Goal: Find specific page/section: Find specific page/section

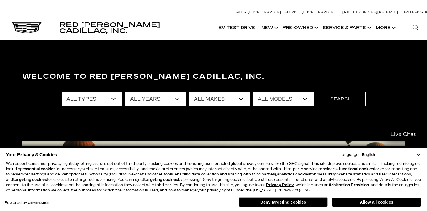
click at [189, 92] on select "All Makes Audi BMW Cadillac Chevrolet Dodge Ford GMC Honda Jeep Lexus Mercedes-…" at bounding box center [219, 99] width 61 height 14
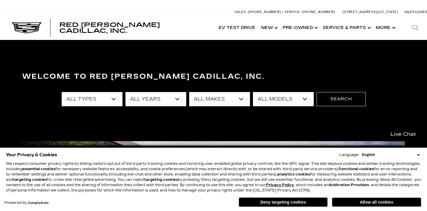
click at [189, 92] on select "All Makes Audi BMW Cadillac Chevrolet Dodge Ford GMC Honda Jeep Lexus Mercedes-…" at bounding box center [219, 99] width 61 height 14
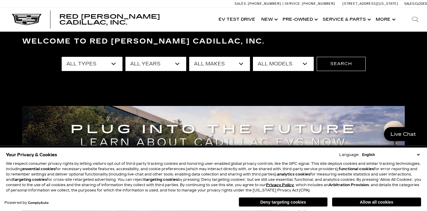
scroll to position [38, 0]
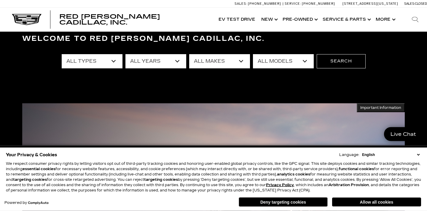
click at [189, 55] on select "All Makes Audi BMW Cadillac Chevrolet Dodge Ford GMC Honda Jeep Lexus Mercedes-…" at bounding box center [219, 62] width 61 height 14
click option "GMC" at bounding box center [0, 0] width 0 height 0
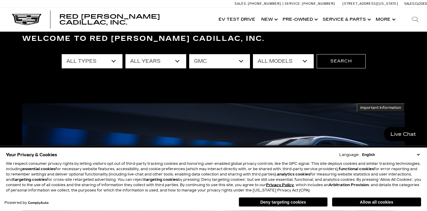
click at [253, 55] on select "All Models Yukon" at bounding box center [283, 62] width 61 height 14
drag, startPoint x: 303, startPoint y: 60, endPoint x: 187, endPoint y: 96, distance: 122.0
click at [184, 98] on div "Welcome to Red Noland Cadillac, Inc. All Types Used All Years 2025 All Makes Au…" at bounding box center [213, 75] width 427 height 89
click at [189, 55] on select "All Makes Audi BMW Cadillac Chevrolet Dodge Ford GMC Honda Jeep Lexus Mercedes-…" at bounding box center [219, 62] width 61 height 14
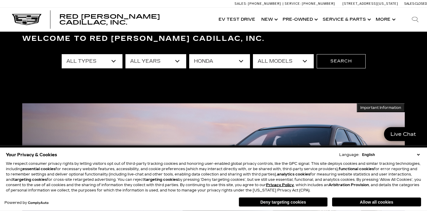
click option "Honda" at bounding box center [0, 0] width 0 height 0
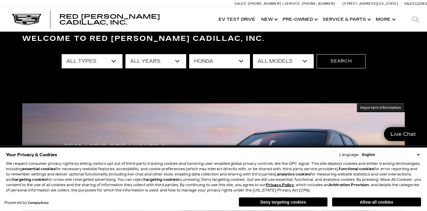
click at [253, 55] on select "All Models Pilot" at bounding box center [283, 62] width 61 height 14
click at [218, 94] on div "Welcome to Red Noland Cadillac, Inc. All Types Used All Years 2025 All Makes Au…" at bounding box center [213, 75] width 427 height 89
click at [189, 55] on select "All Makes Audi BMW Cadillac Chevrolet Dodge Ford GMC Honda Jeep Lexus Mercedes-…" at bounding box center [219, 62] width 61 height 14
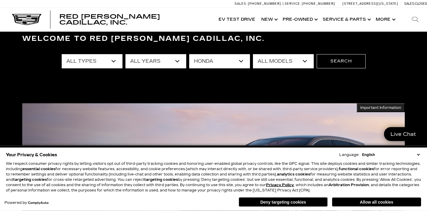
select select "Ford"
click option "Ford" at bounding box center [0, 0] width 0 height 0
click at [253, 55] on select "All Models Explorer Ranger" at bounding box center [283, 62] width 61 height 14
select select "Ranger"
click option "Ranger" at bounding box center [0, 0] width 0 height 0
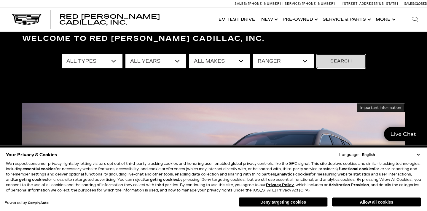
click at [343, 61] on button "Search" at bounding box center [341, 62] width 49 height 14
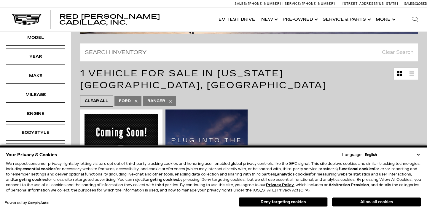
click at [376, 203] on button "Allow all cookies" at bounding box center [376, 202] width 89 height 9
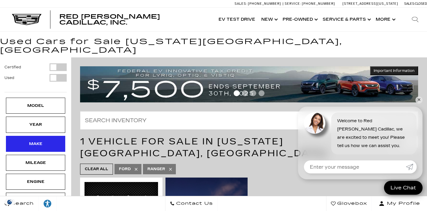
click at [53, 136] on div "Make" at bounding box center [35, 144] width 59 height 16
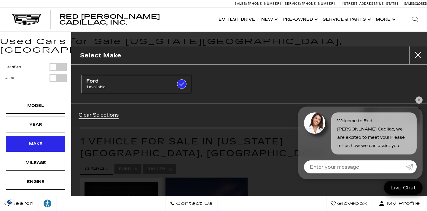
click at [55, 136] on div "Make" at bounding box center [35, 144] width 59 height 16
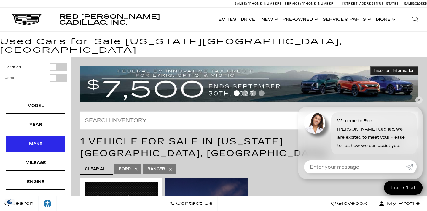
click at [41, 141] on div "Make" at bounding box center [36, 144] width 30 height 7
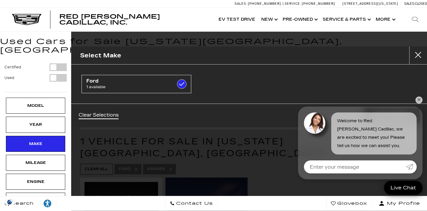
drag, startPoint x: 154, startPoint y: 113, endPoint x: 171, endPoint y: 111, distance: 17.3
click at [159, 114] on div "Clear Selections View 1 Match" at bounding box center [249, 116] width 356 height 24
click at [419, 54] on button "Close" at bounding box center [418, 56] width 18 height 18
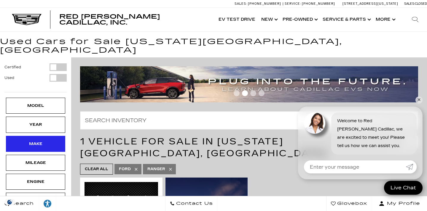
click at [54, 138] on div "Make" at bounding box center [35, 144] width 59 height 16
